Goal: Information Seeking & Learning: Learn about a topic

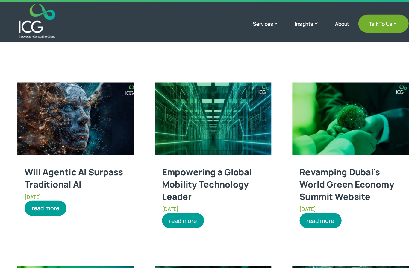
scroll to position [606, 0]
click at [43, 81] on img at bounding box center [90, 98] width 96 height 60
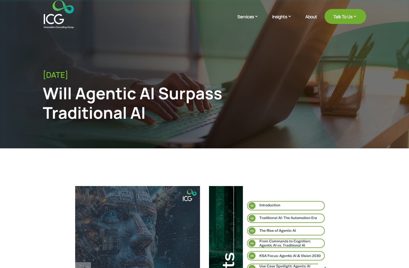
click at [244, 258] on img at bounding box center [271, 267] width 125 height 162
click at [238, 235] on img at bounding box center [271, 267] width 125 height 162
click at [237, 260] on img at bounding box center [271, 267] width 125 height 162
click at [218, 239] on img at bounding box center [271, 267] width 125 height 162
click at [212, 237] on img at bounding box center [271, 267] width 125 height 162
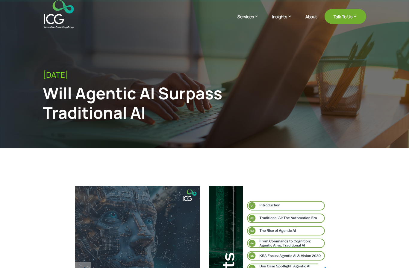
click at [209, 236] on img at bounding box center [271, 267] width 125 height 162
click at [221, 241] on img at bounding box center [271, 267] width 125 height 162
click at [220, 240] on img at bounding box center [271, 267] width 125 height 162
click at [209, 233] on img at bounding box center [271, 267] width 125 height 162
click at [219, 239] on img at bounding box center [271, 267] width 125 height 162
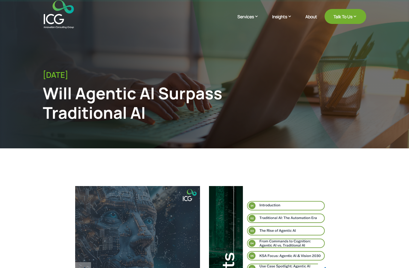
click at [216, 234] on img at bounding box center [271, 267] width 125 height 162
click at [212, 234] on img at bounding box center [271, 267] width 125 height 162
